Goal: Information Seeking & Learning: Understand process/instructions

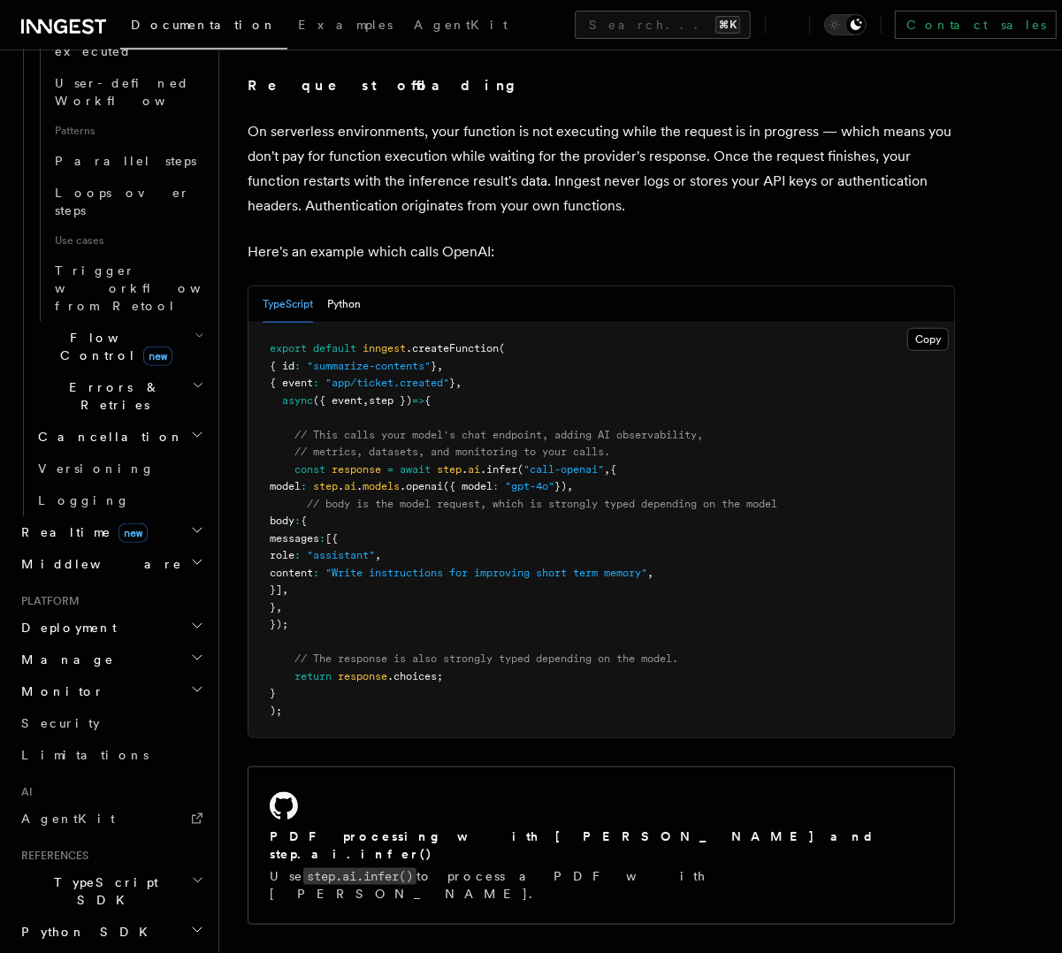
scroll to position [835, 0]
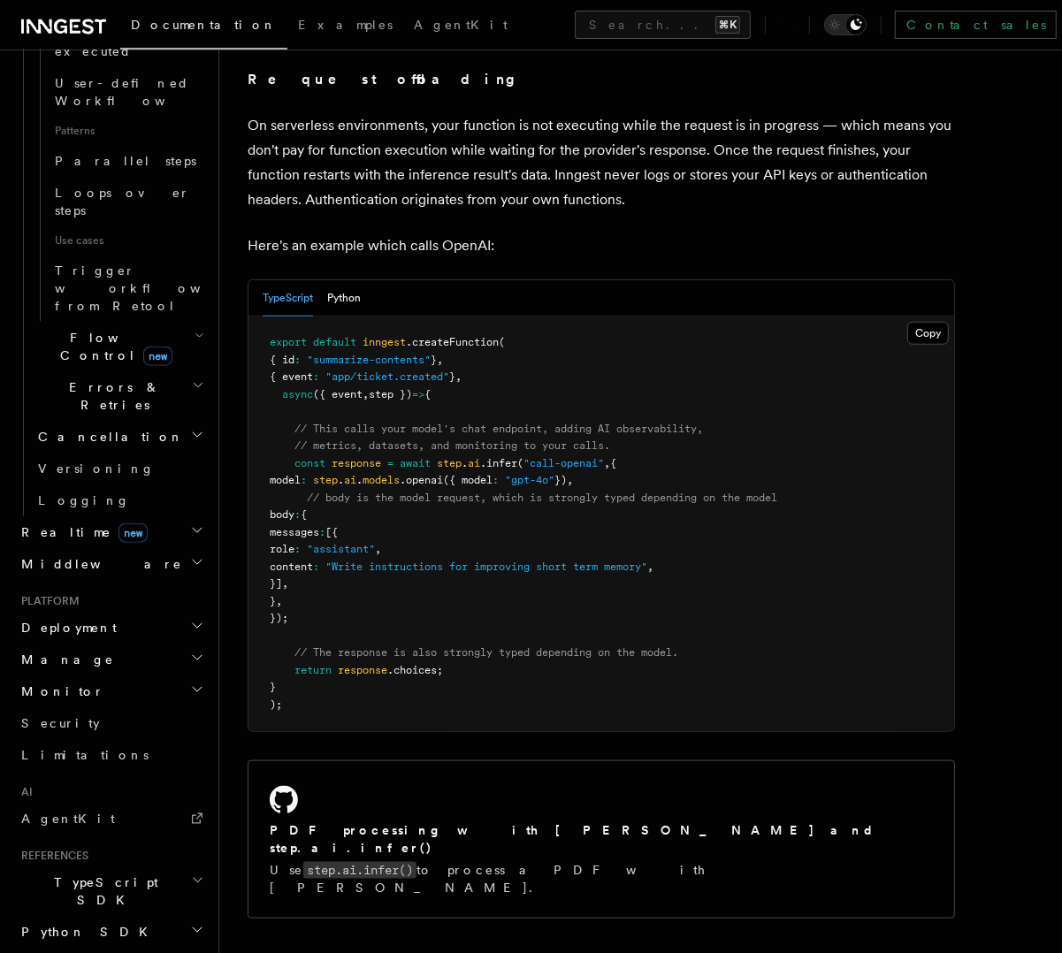
click at [129, 866] on h2 "TypeScript SDK" at bounding box center [111, 891] width 194 height 50
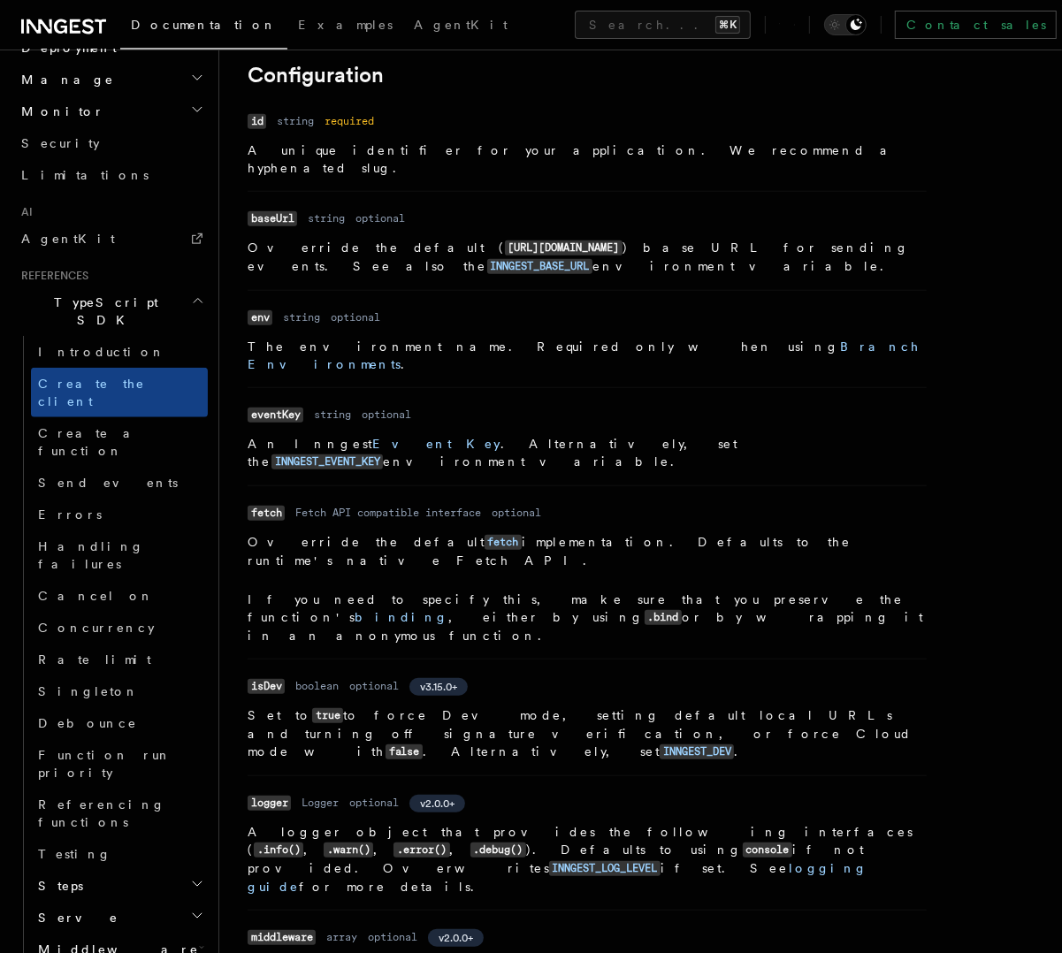
scroll to position [413, 0]
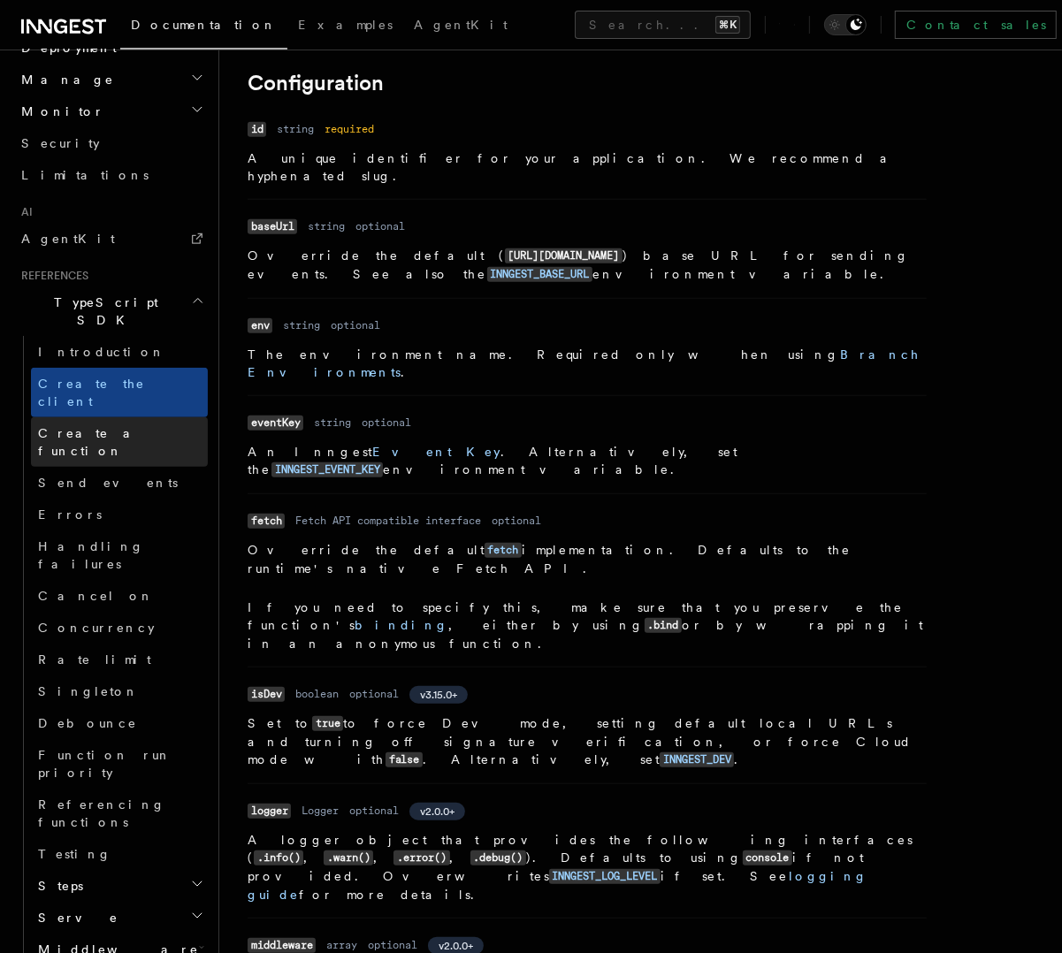
click at [118, 424] on span "Create a function" at bounding box center [123, 441] width 170 height 35
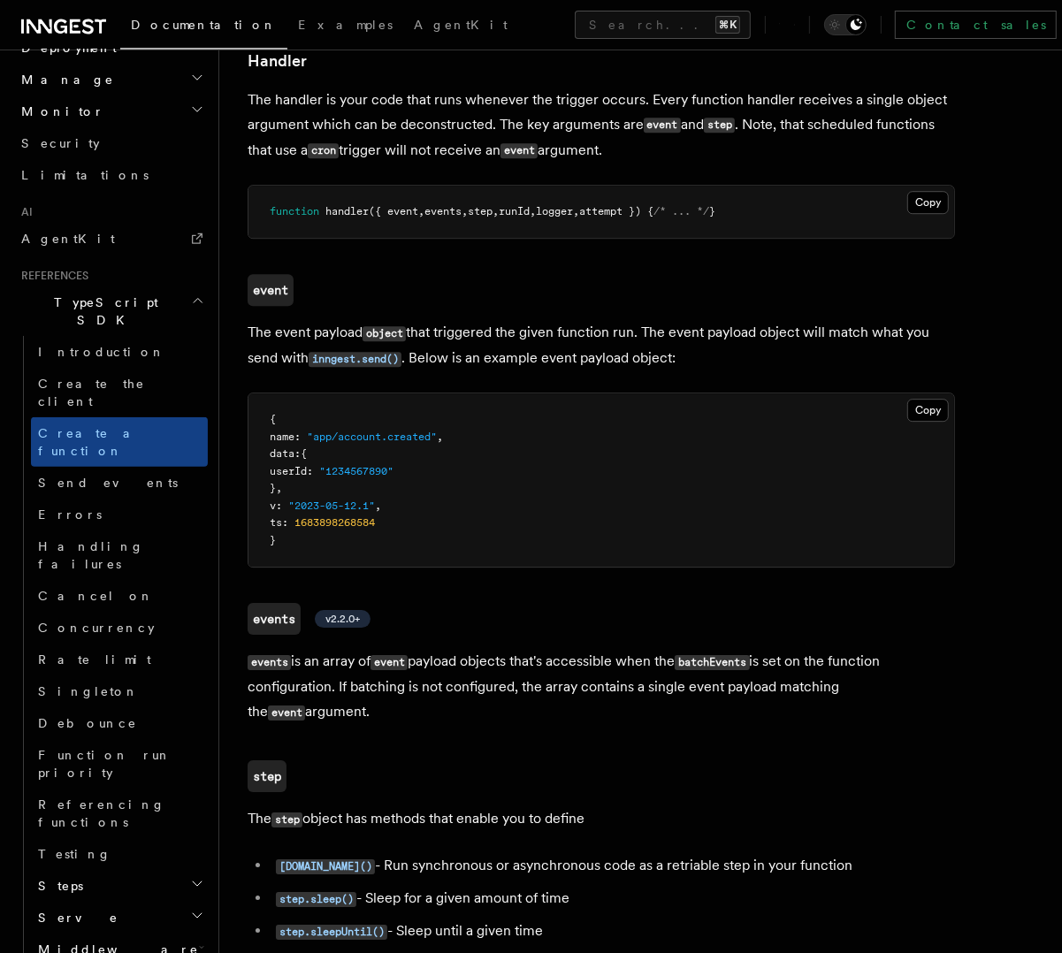
scroll to position [3371, 0]
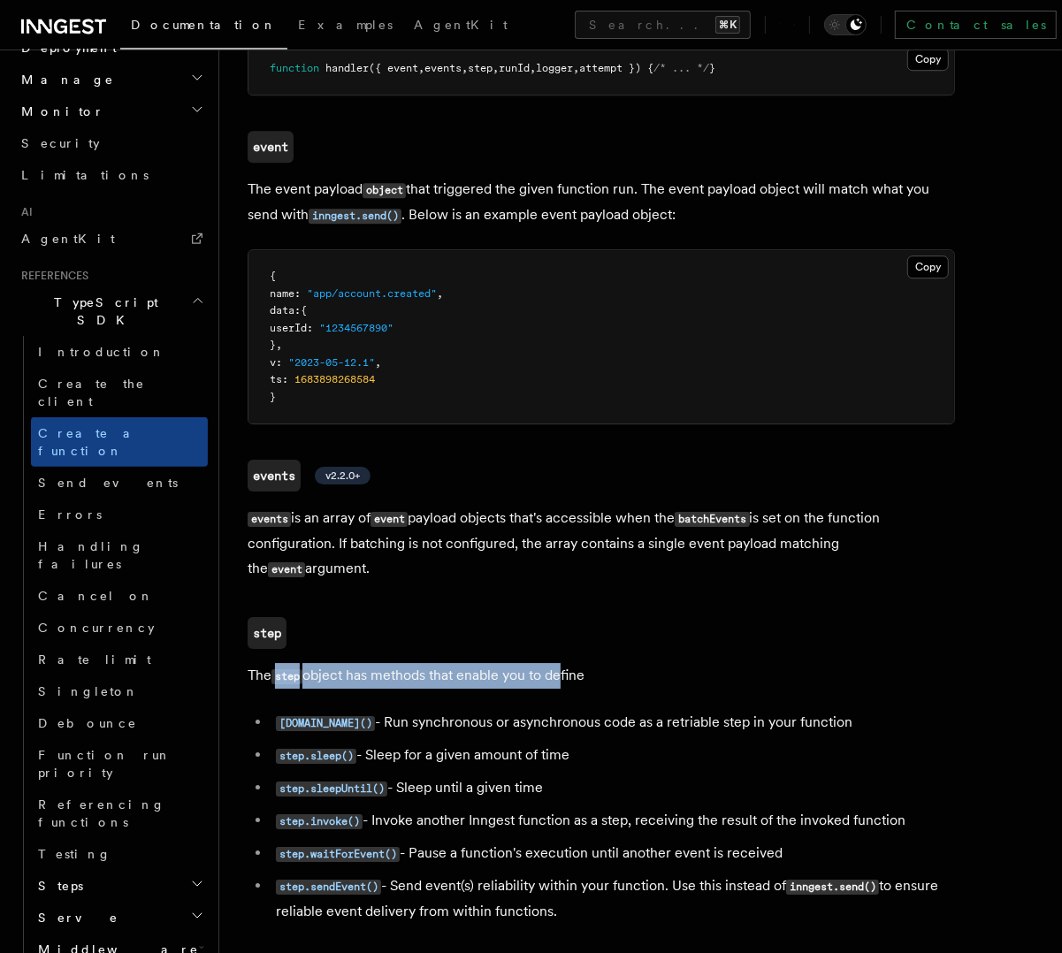
drag, startPoint x: 273, startPoint y: 338, endPoint x: 614, endPoint y: 340, distance: 341.3
click at [561, 663] on p "The step object has methods that enable you to define" at bounding box center [601, 676] width 707 height 26
click at [675, 663] on p "The step object has methods that enable you to define" at bounding box center [601, 676] width 707 height 26
drag, startPoint x: 622, startPoint y: 339, endPoint x: 252, endPoint y: 341, distance: 369.6
click at [252, 663] on p "The step object has methods that enable you to define" at bounding box center [601, 676] width 707 height 26
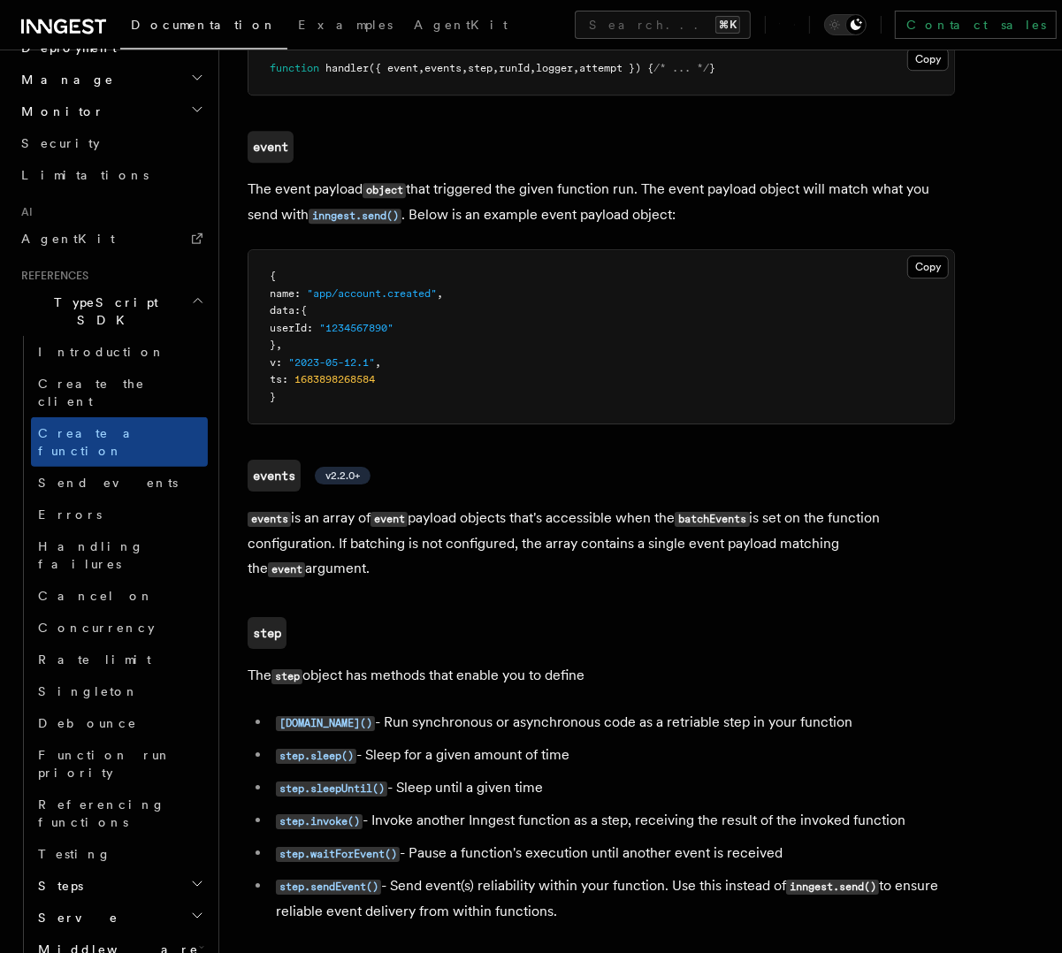
click at [668, 617] on h3 "step" at bounding box center [601, 633] width 707 height 32
